Goal: Information Seeking & Learning: Learn about a topic

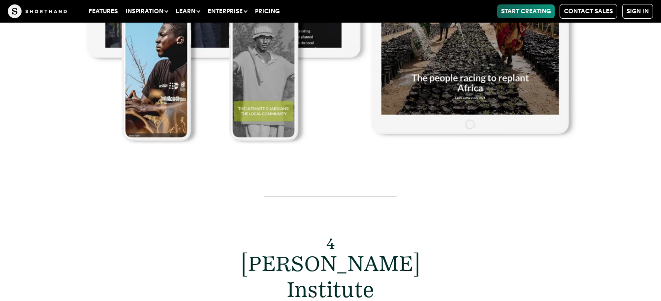
scroll to position [5660, 0]
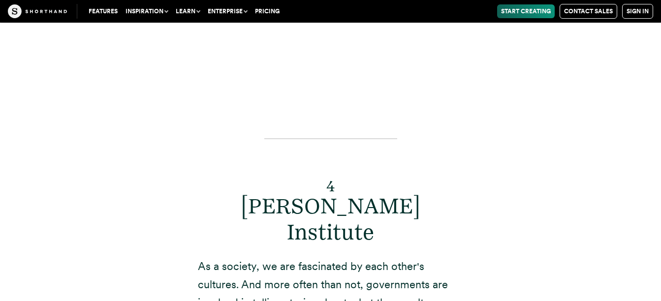
scroll to position [5660, 0]
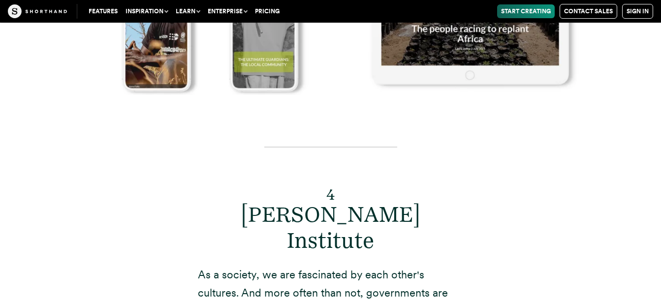
drag, startPoint x: 191, startPoint y: 120, endPoint x: 259, endPoint y: 178, distance: 89.0
click at [259, 266] on p "As a society, we are fascinated by each other's cultures. And more often than n…" at bounding box center [331, 303] width 266 height 74
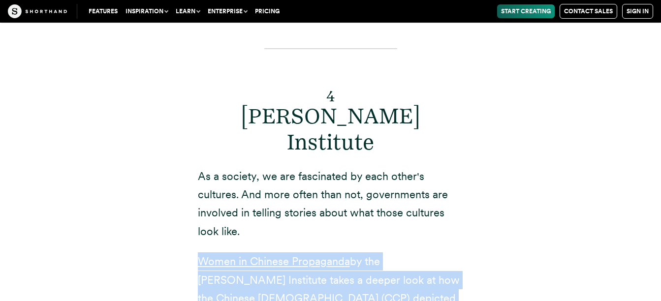
drag, startPoint x: 183, startPoint y: 109, endPoint x: 284, endPoint y: 219, distance: 148.7
click at [284, 219] on div "4 [PERSON_NAME] Institute As a society, we are fascinated by each other's cultu…" at bounding box center [330, 261] width 305 height 490
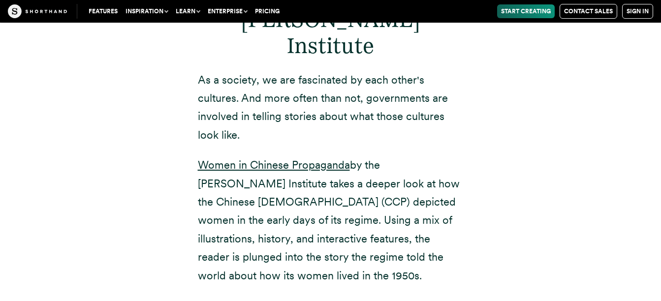
scroll to position [5856, 0]
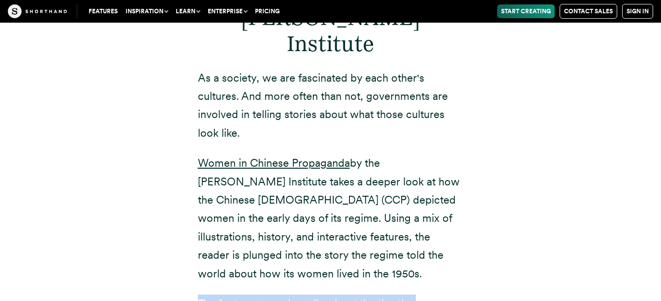
drag, startPoint x: 196, startPoint y: 143, endPoint x: 303, endPoint y: 199, distance: 120.2
click at [303, 199] on div "4 [PERSON_NAME] Institute As a society, we are fascinated by each other's cultu…" at bounding box center [330, 163] width 305 height 490
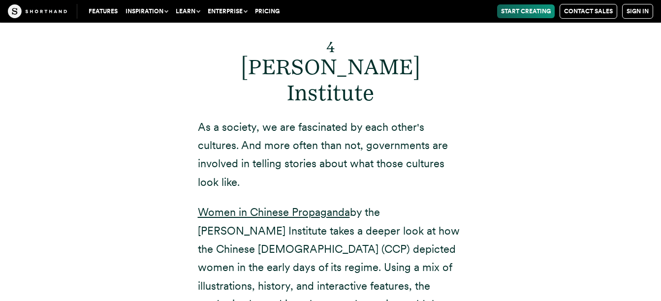
click at [278, 179] on div "4 [PERSON_NAME] Institute As a society, we are fascinated by each other's cultu…" at bounding box center [331, 199] width 266 height 435
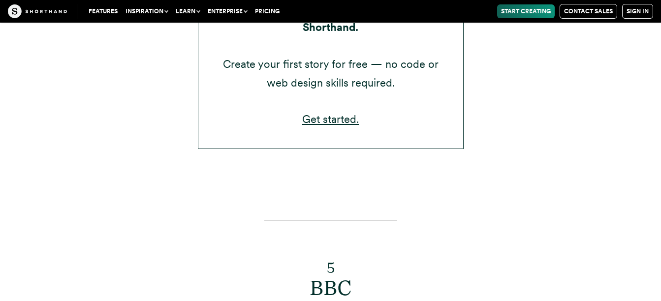
scroll to position [6693, 0]
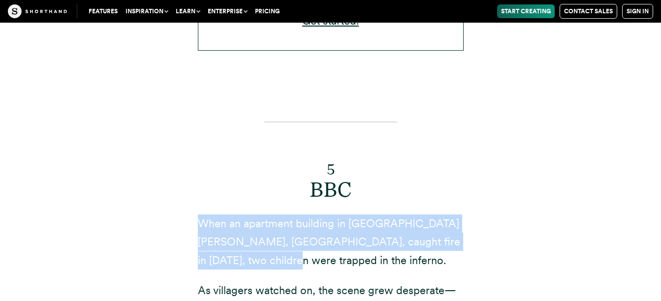
drag, startPoint x: 203, startPoint y: 68, endPoint x: 236, endPoint y: 115, distance: 56.8
click at [236, 215] on p "When an apartment building in [GEOGRAPHIC_DATA][PERSON_NAME], [GEOGRAPHIC_DATA]…" at bounding box center [331, 242] width 266 height 55
click at [237, 215] on p "When an apartment building in [GEOGRAPHIC_DATA][PERSON_NAME], [GEOGRAPHIC_DATA]…" at bounding box center [331, 242] width 266 height 55
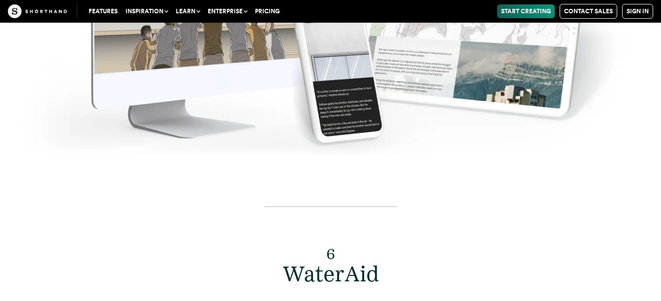
scroll to position [7579, 0]
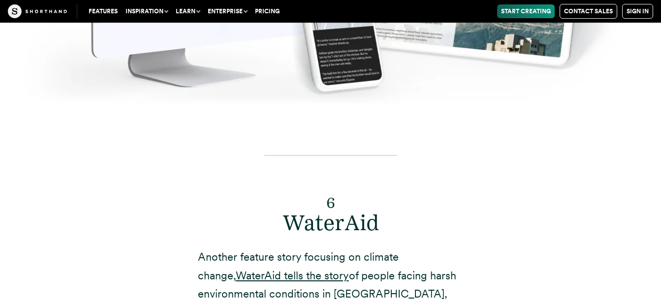
click at [194, 123] on div "6 WaterAid Another feature story focusing on climate change, [PERSON_NAME] tell…" at bounding box center [330, 303] width 305 height 360
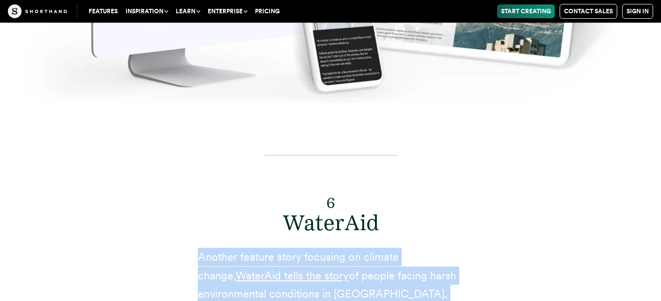
drag, startPoint x: 193, startPoint y: 79, endPoint x: 466, endPoint y: 224, distance: 308.7
click at [466, 225] on div "6 WaterAid Another feature story focusing on climate change, [PERSON_NAME] tell…" at bounding box center [330, 303] width 305 height 360
click at [465, 224] on div "6 WaterAid Another feature story focusing on climate change, [PERSON_NAME] tell…" at bounding box center [330, 303] width 305 height 360
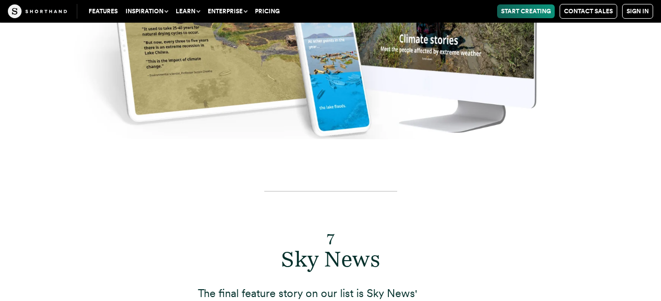
scroll to position [8219, 0]
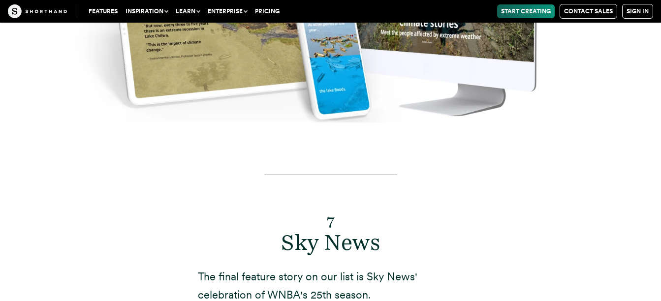
drag, startPoint x: 196, startPoint y: 132, endPoint x: 204, endPoint y: 148, distance: 17.6
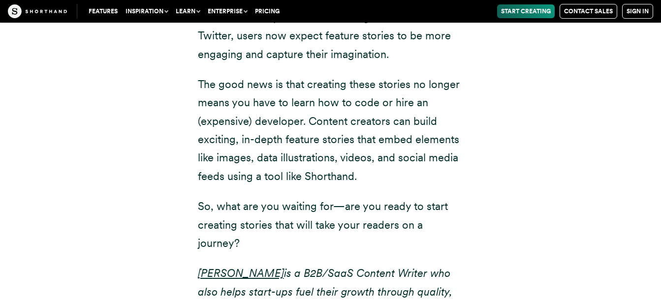
scroll to position [9301, 0]
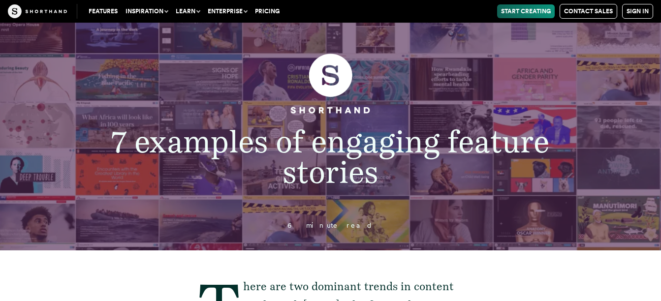
click at [161, 8] on button "Inspiration" at bounding box center [147, 11] width 50 height 14
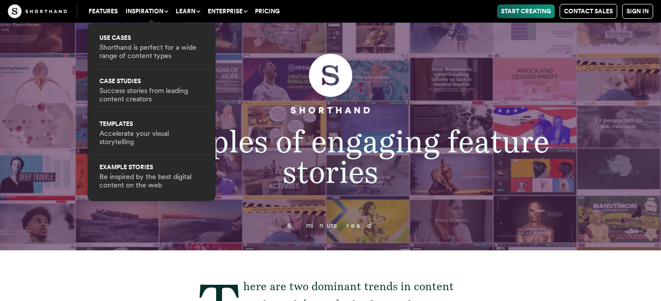
click at [161, 8] on button "Inspiration" at bounding box center [147, 11] width 50 height 14
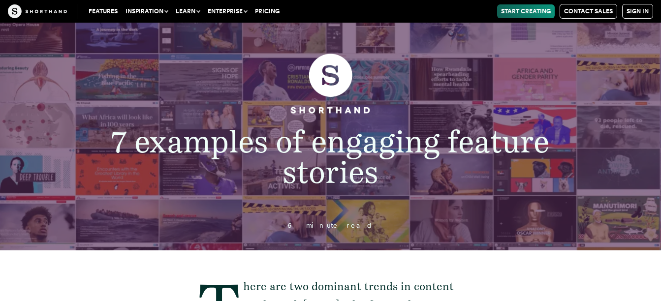
click at [231, 13] on button "Enterprise" at bounding box center [227, 11] width 47 height 14
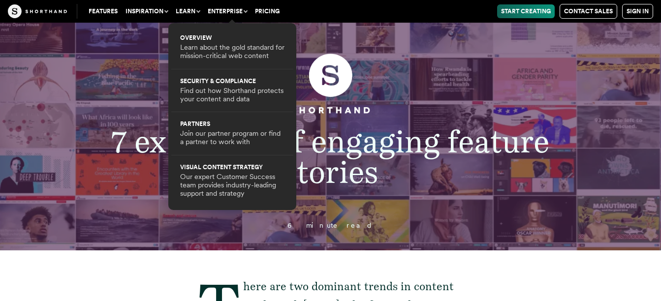
click at [192, 14] on button "Learn" at bounding box center [188, 11] width 32 height 14
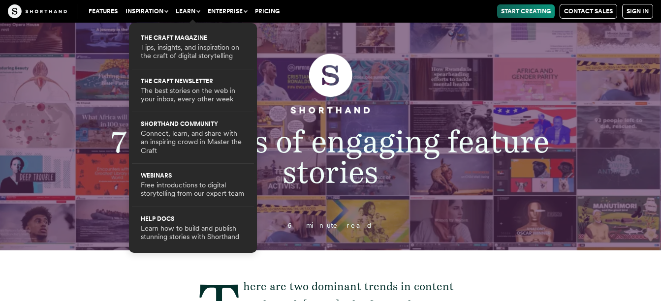
click at [102, 10] on link "Features" at bounding box center [103, 11] width 37 height 14
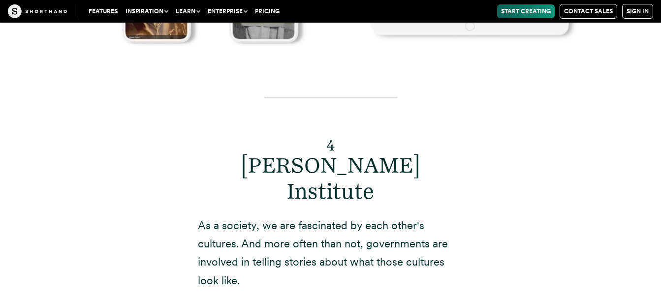
scroll to position [5758, 0]
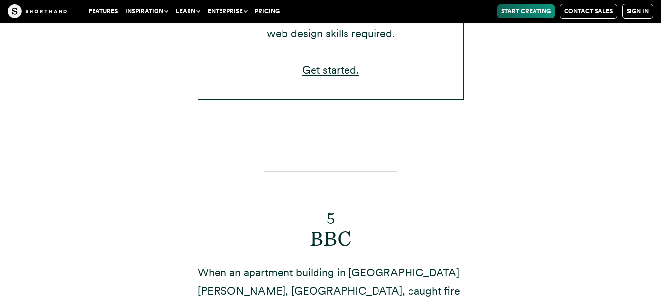
scroll to position [6693, 0]
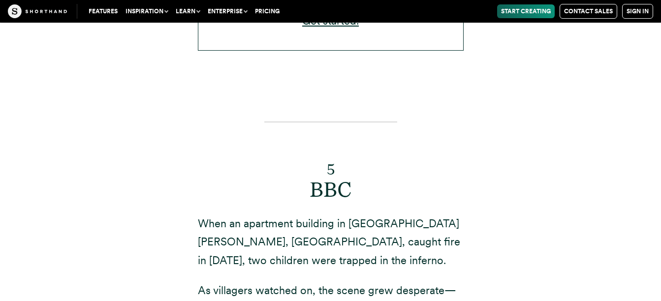
click at [255, 215] on p "When an apartment building in [GEOGRAPHIC_DATA][PERSON_NAME], [GEOGRAPHIC_DATA]…" at bounding box center [331, 242] width 266 height 55
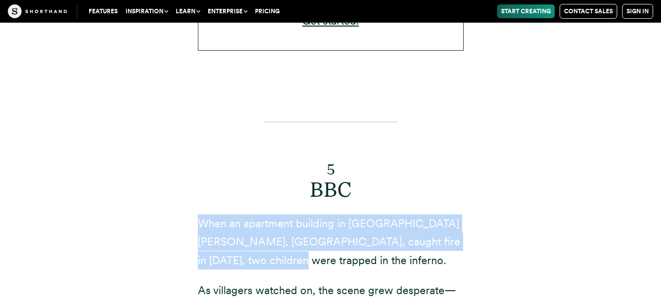
drag, startPoint x: 255, startPoint y: 106, endPoint x: 178, endPoint y: 77, distance: 82.4
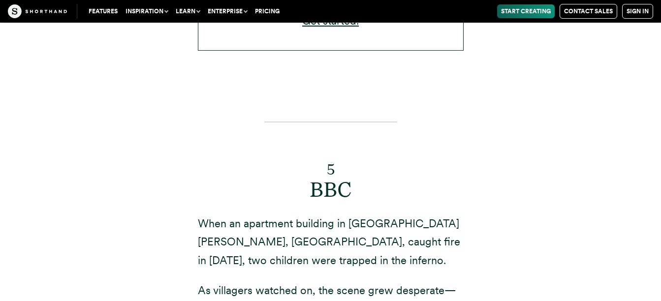
scroll to position [6742, 0]
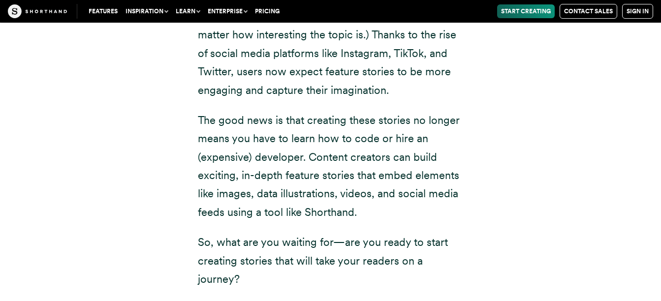
scroll to position [9252, 0]
